Goal: Check status

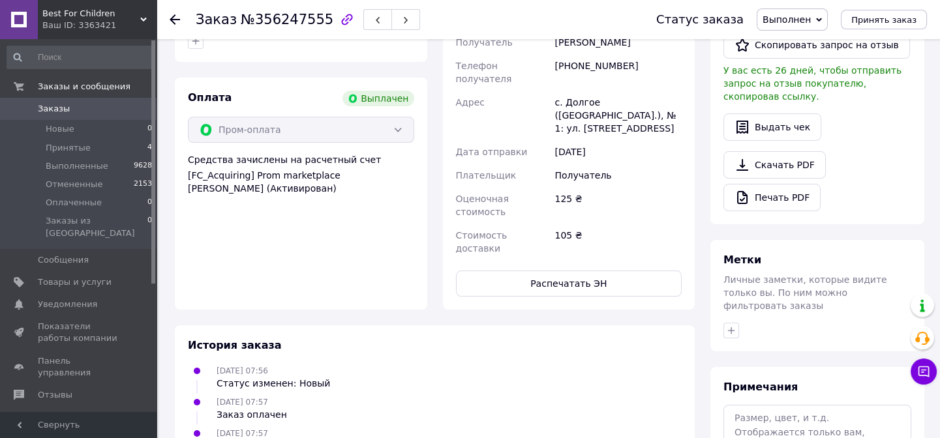
scroll to position [191, 0]
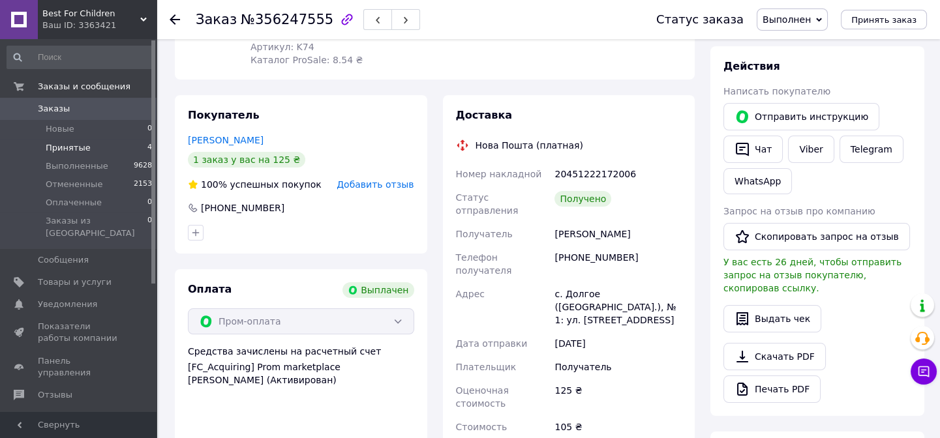
click at [56, 144] on span "Принятые" at bounding box center [68, 148] width 45 height 12
